Goal: Check status: Check status

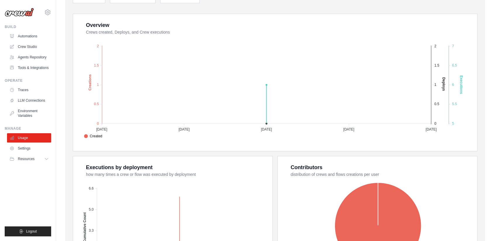
scroll to position [130, 0]
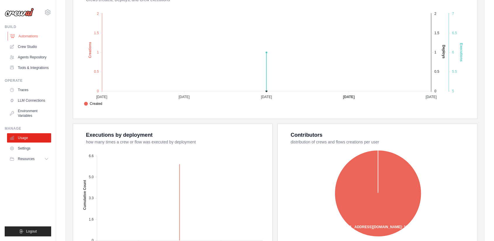
click at [20, 37] on link "Automations" at bounding box center [30, 36] width 44 height 9
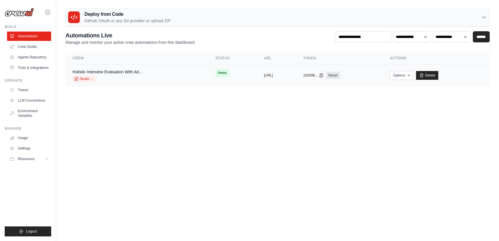
click at [215, 74] on span "Online" at bounding box center [222, 73] width 14 height 8
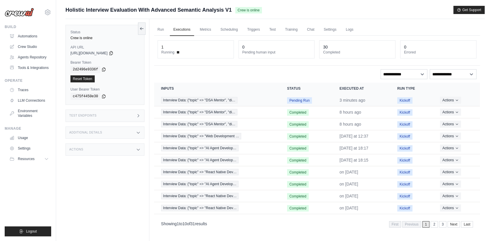
click at [314, 99] on td "Pending Run" at bounding box center [306, 100] width 53 height 12
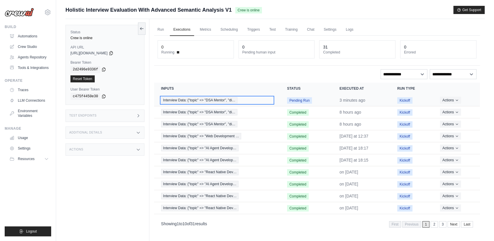
click at [240, 98] on div "Interview Data: {"topic" => "DSA Mentor", "di…" at bounding box center [217, 100] width 112 height 6
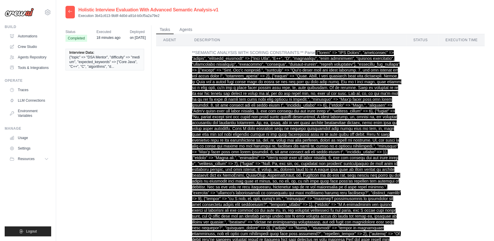
click at [72, 12] on icon at bounding box center [70, 11] width 5 height 5
click at [72, 10] on icon at bounding box center [70, 11] width 5 height 5
